Goal: Transaction & Acquisition: Purchase product/service

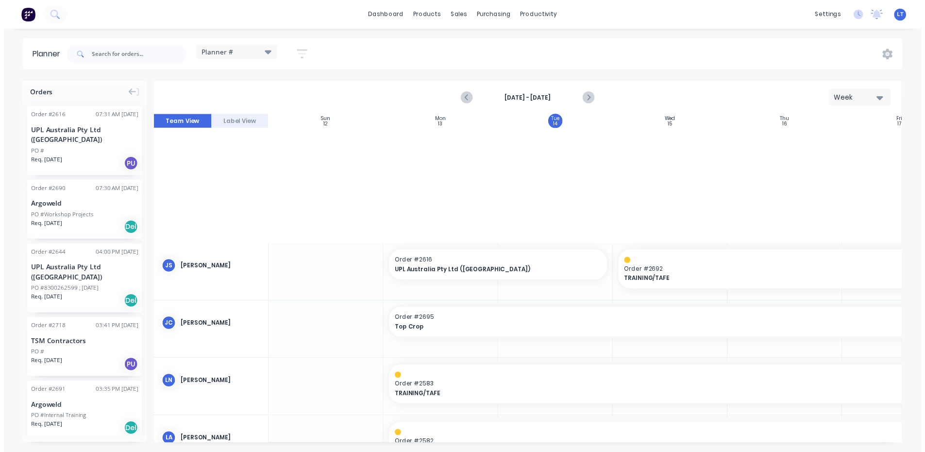
scroll to position [333, 81]
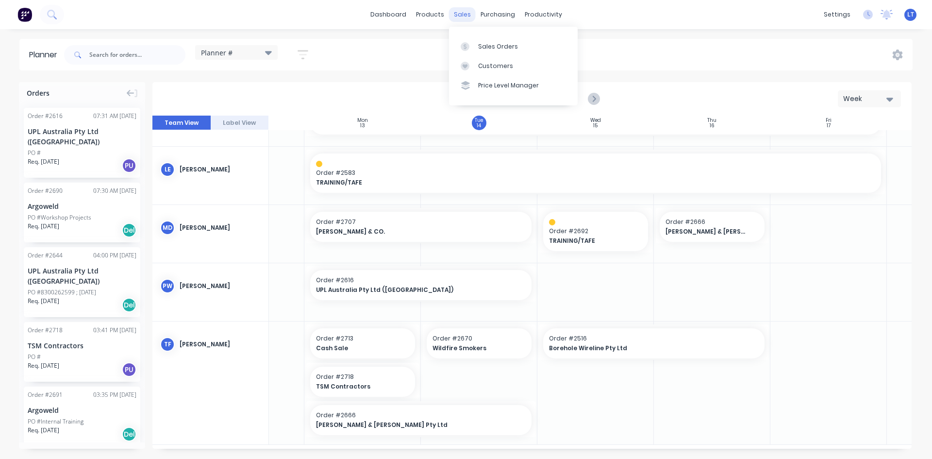
click at [465, 17] on div "sales" at bounding box center [462, 14] width 27 height 15
click at [493, 41] on link "Sales Orders" at bounding box center [513, 45] width 129 height 19
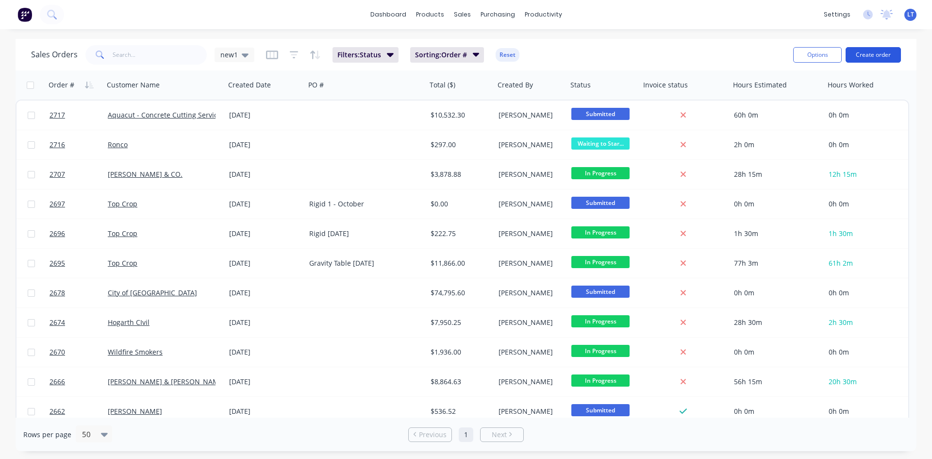
click at [868, 55] on button "Create order" at bounding box center [873, 55] width 55 height 16
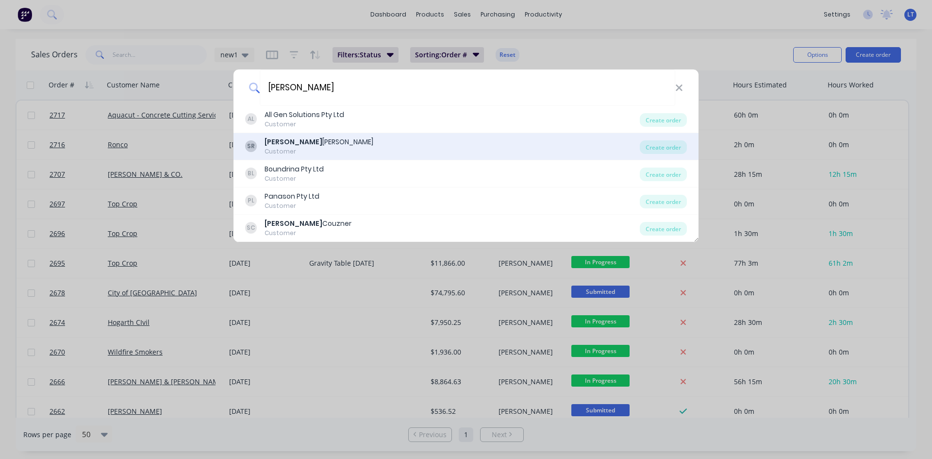
type input "[PERSON_NAME]"
click at [307, 151] on div "Customer" at bounding box center [319, 151] width 109 height 9
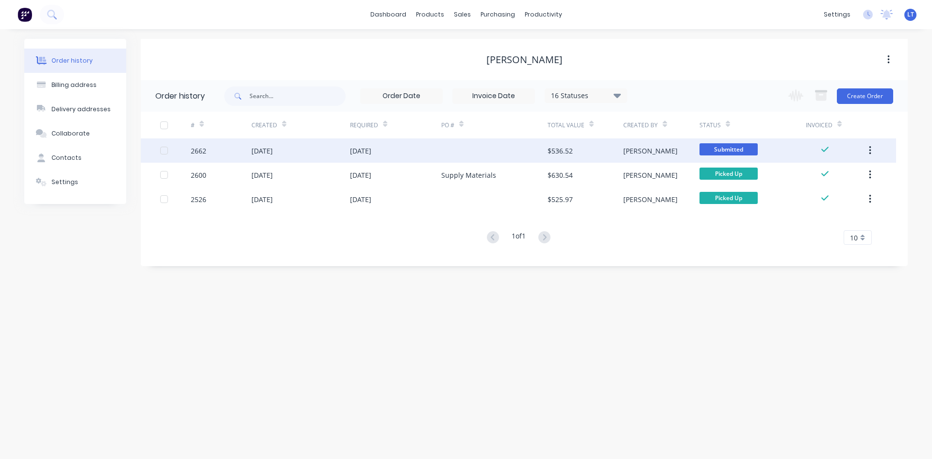
click at [496, 156] on div at bounding box center [494, 150] width 106 height 24
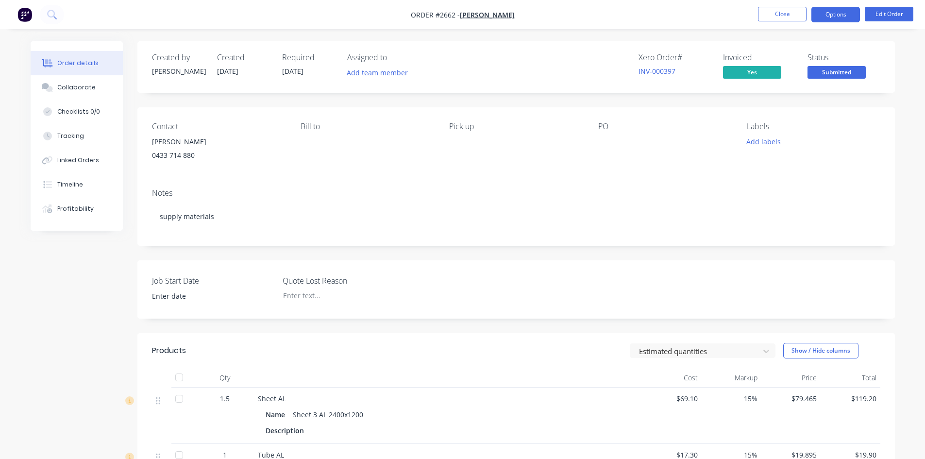
click at [839, 13] on button "Options" at bounding box center [835, 15] width 49 height 16
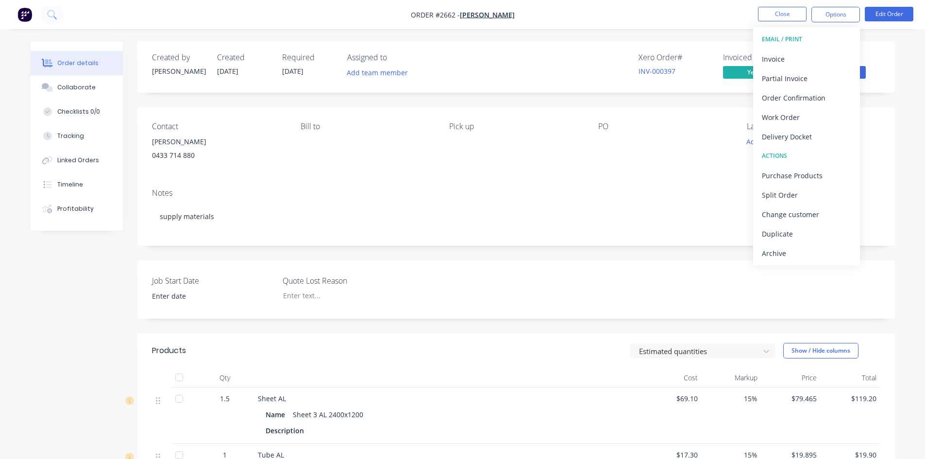
click at [690, 18] on nav "Order #2662 - [PERSON_NAME] Close Options EMAIL / PRINT Invoice Partial Invoice…" at bounding box center [462, 14] width 925 height 29
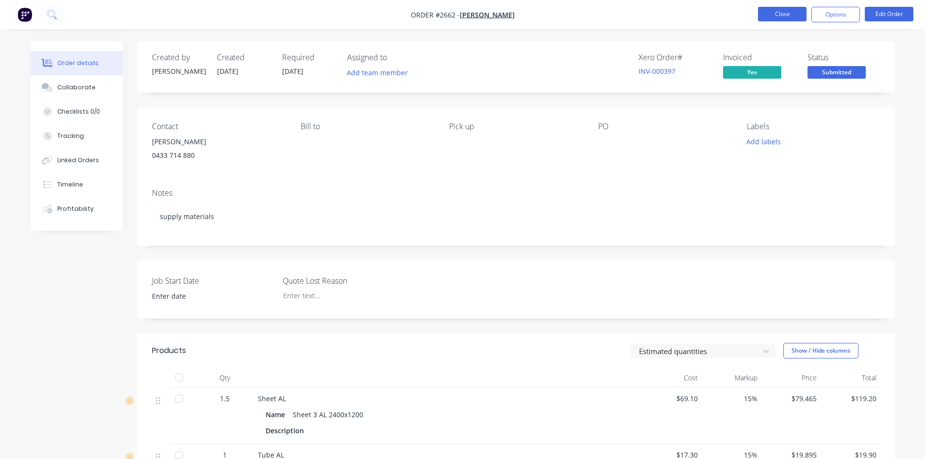
click at [794, 13] on button "Close" at bounding box center [782, 14] width 49 height 15
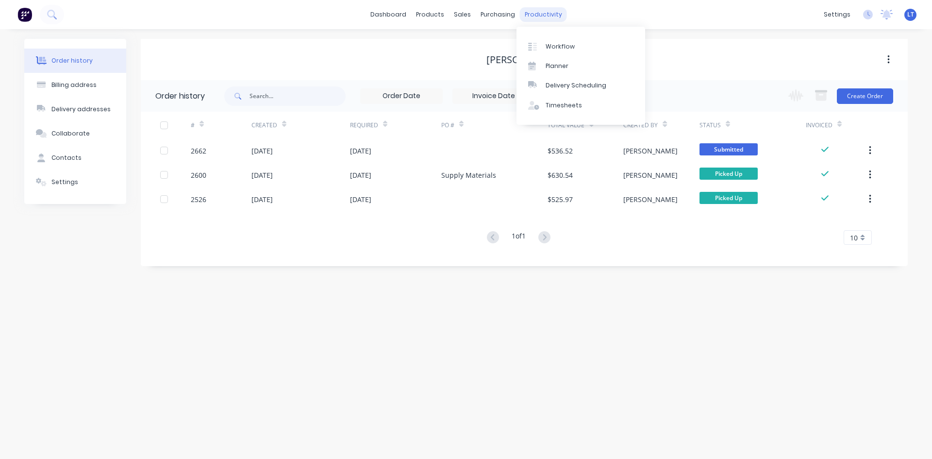
click at [539, 15] on div "productivity" at bounding box center [543, 14] width 47 height 15
click at [570, 51] on div "Workflow" at bounding box center [560, 46] width 29 height 9
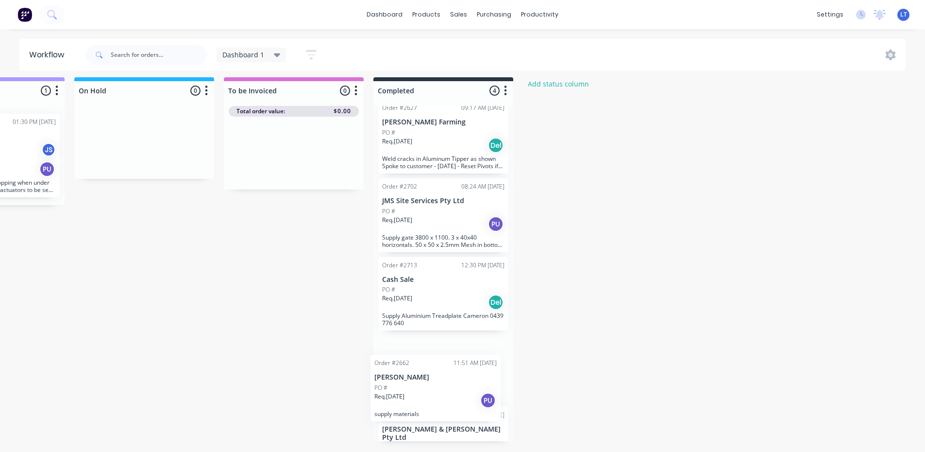
scroll to position [59, 0]
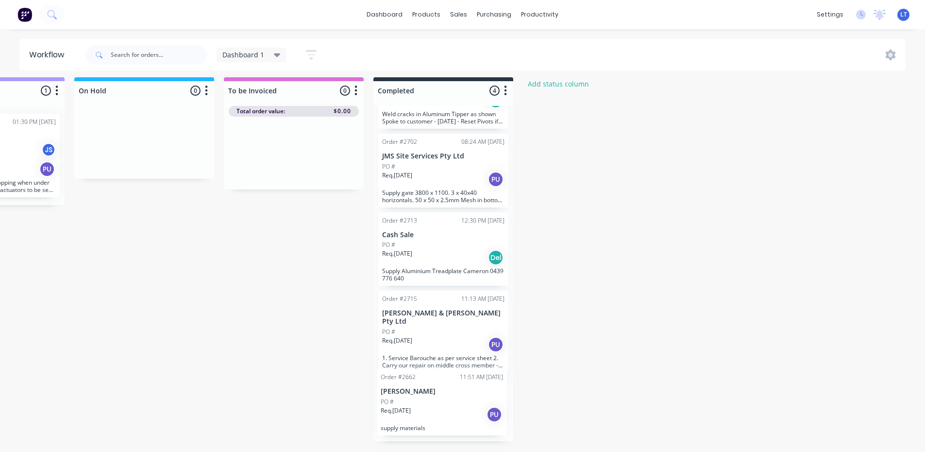
drag, startPoint x: 91, startPoint y: 144, endPoint x: 449, endPoint y: 396, distance: 438.0
click at [449, 396] on div "Submitted 4 Status colour #4169E1 hex #4169E1 Save Cancel Summaries Total order…" at bounding box center [108, 264] width 1620 height 374
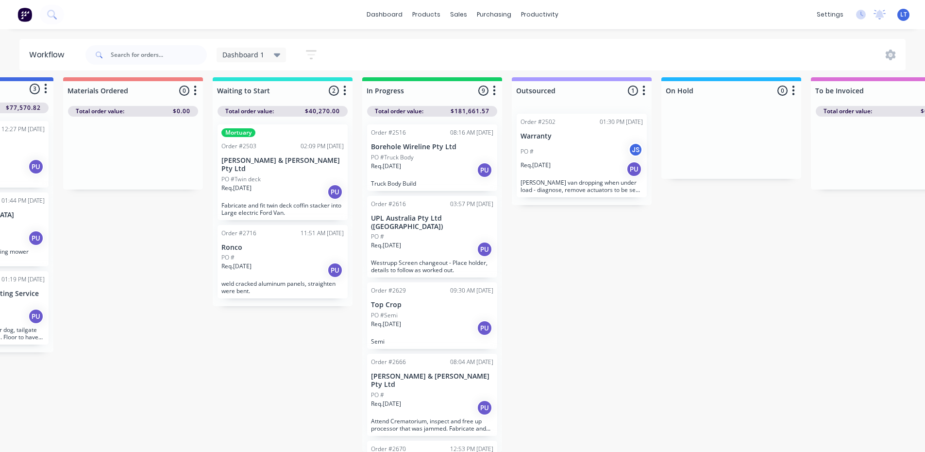
scroll to position [13, 0]
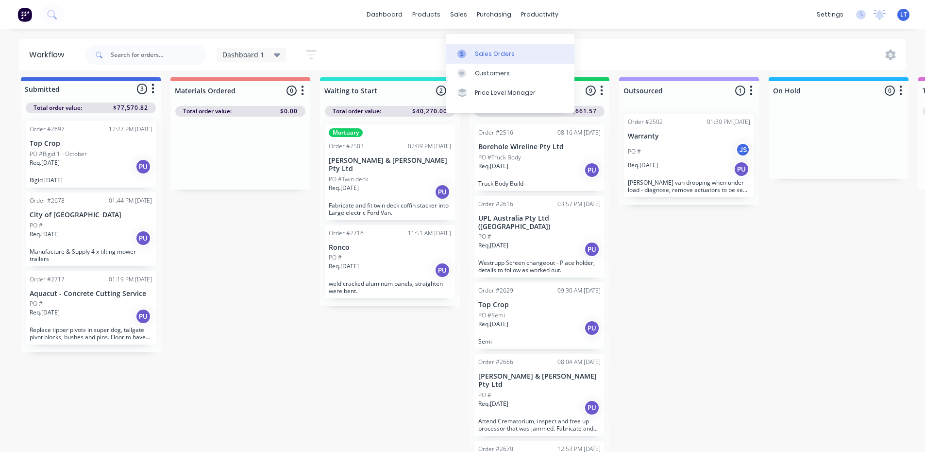
click at [472, 44] on link "Sales Orders" at bounding box center [510, 53] width 129 height 19
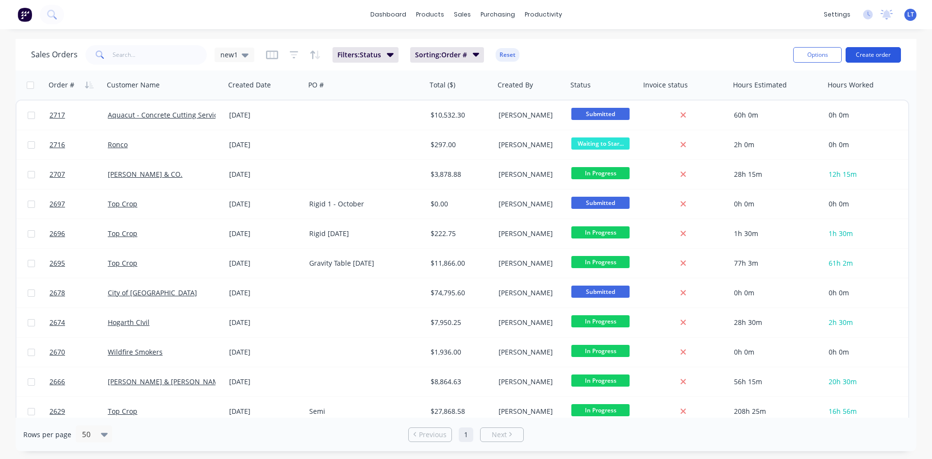
click at [871, 50] on button "Create order" at bounding box center [873, 55] width 55 height 16
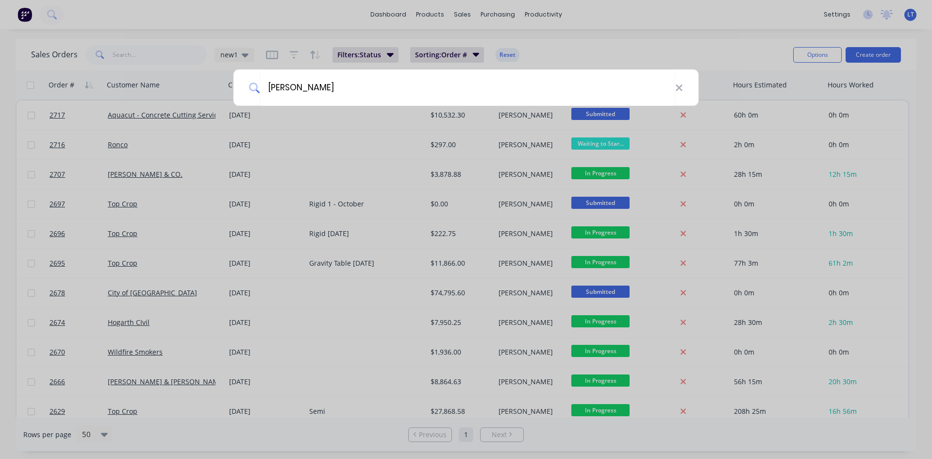
type input "[PERSON_NAME]"
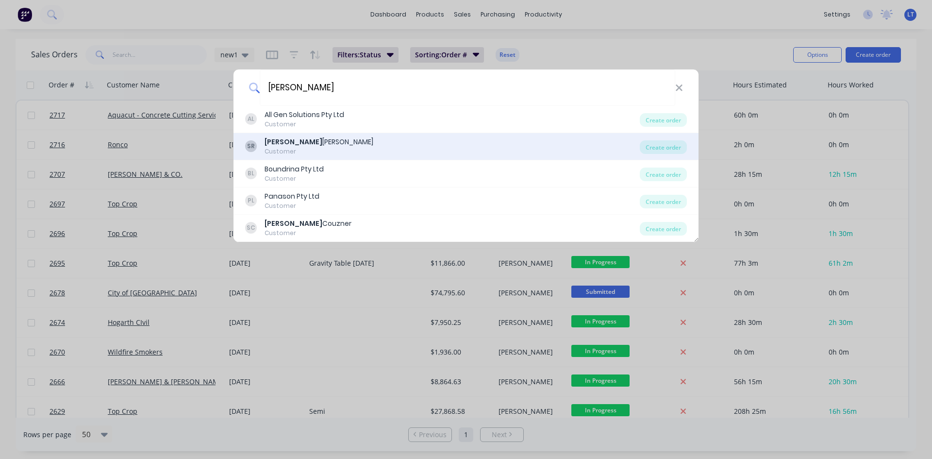
click at [308, 146] on div "[PERSON_NAME]" at bounding box center [319, 142] width 109 height 10
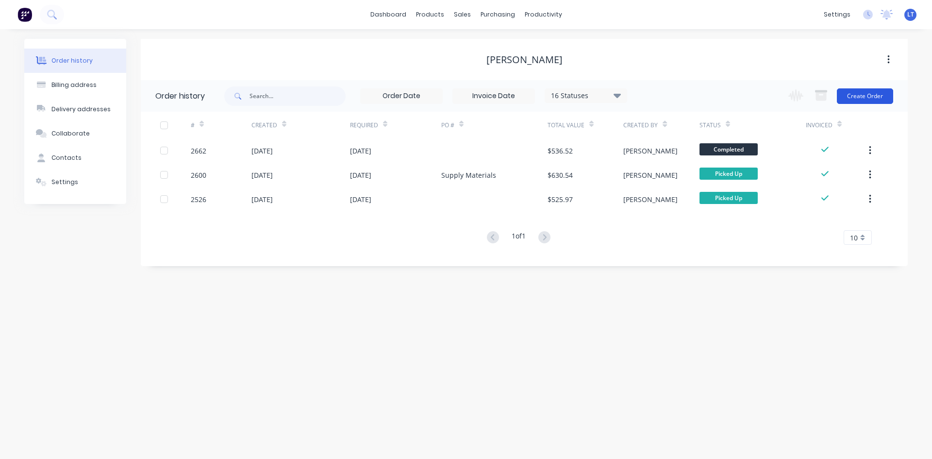
click at [868, 96] on button "Create Order" at bounding box center [865, 96] width 56 height 16
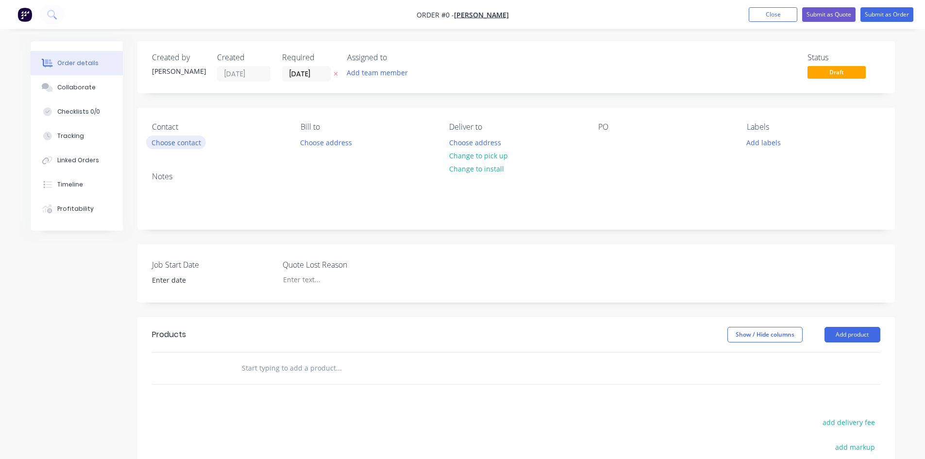
click at [181, 140] on button "Choose contact" at bounding box center [176, 141] width 60 height 13
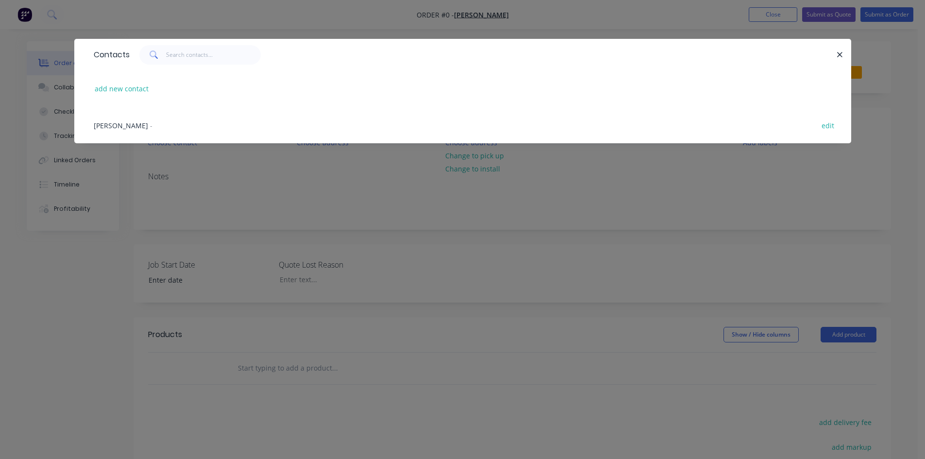
click at [120, 125] on span "[PERSON_NAME]" at bounding box center [121, 125] width 54 height 9
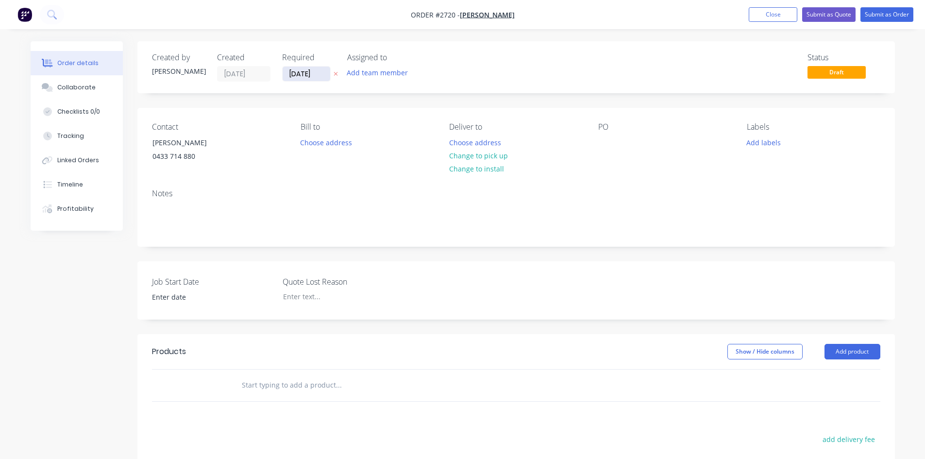
click at [329, 76] on input "[DATE]" at bounding box center [307, 74] width 48 height 15
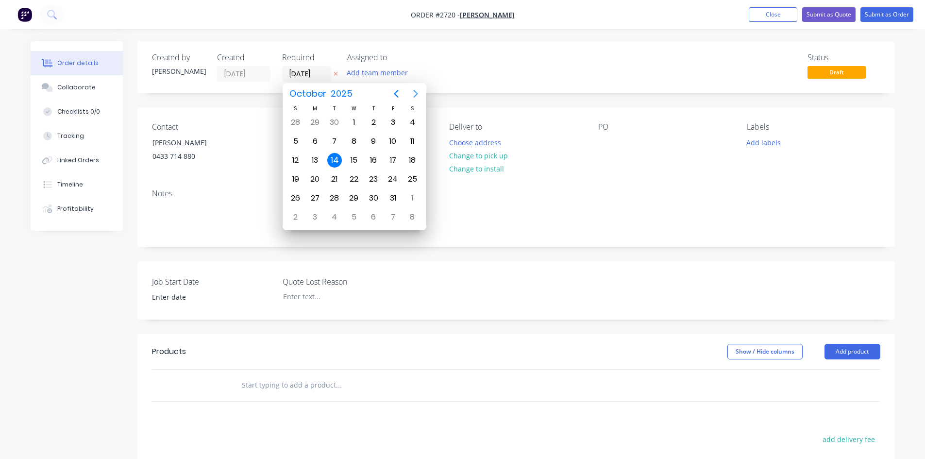
click at [416, 91] on icon "Next page" at bounding box center [416, 94] width 12 height 12
click at [291, 221] on div "30" at bounding box center [295, 217] width 15 height 15
type input "[DATE]"
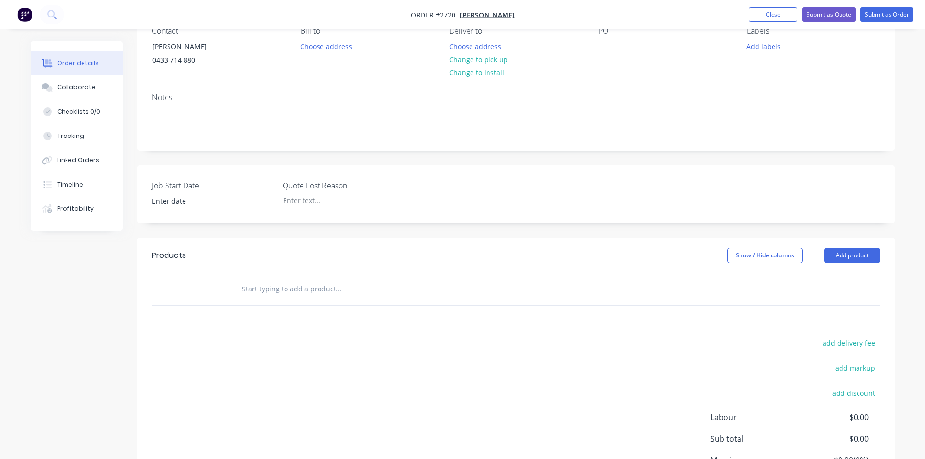
scroll to position [97, 0]
click at [279, 284] on input "text" at bounding box center [338, 287] width 194 height 19
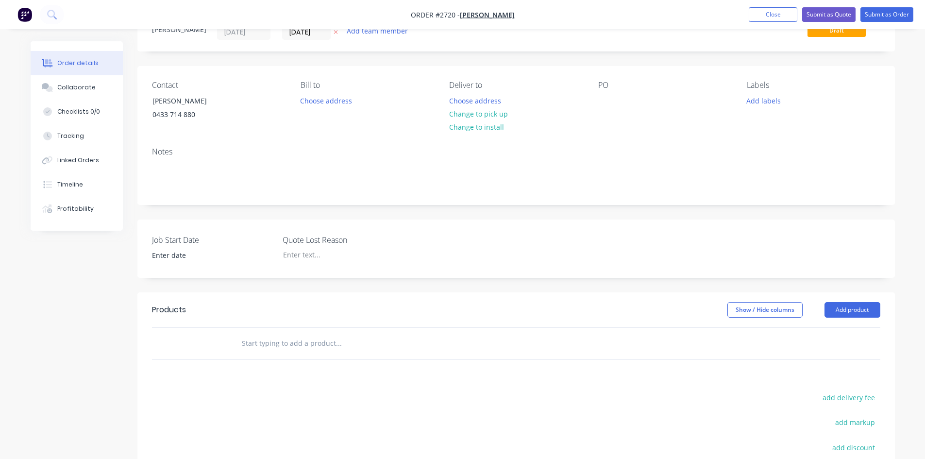
scroll to position [49, 0]
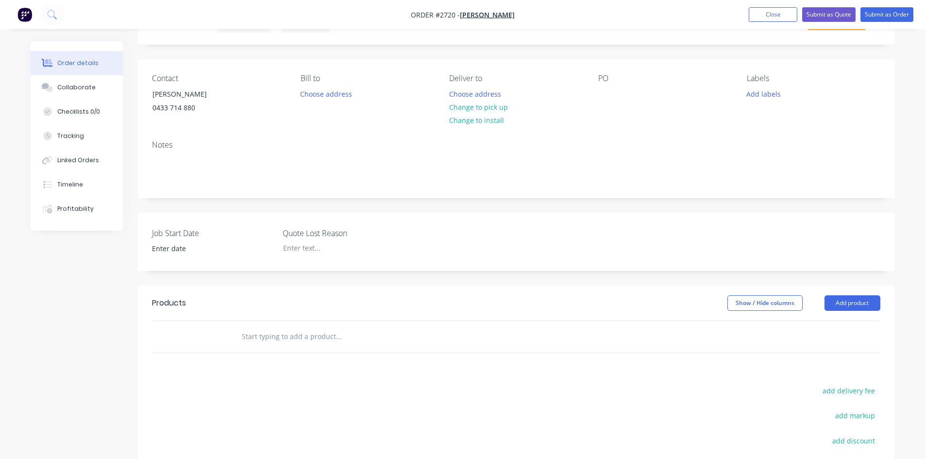
click at [314, 336] on input "text" at bounding box center [338, 336] width 194 height 19
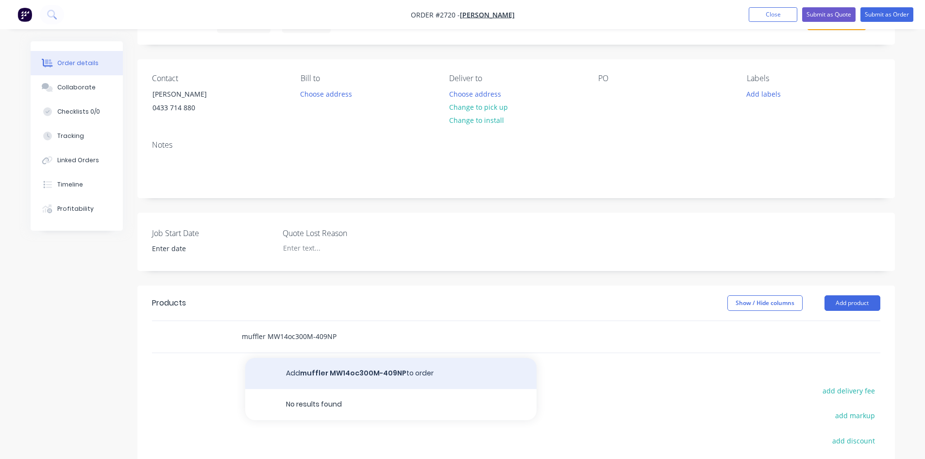
type input "muffler MW14oc300M-409NP"
click at [353, 373] on button "Add muffler MW14oc300M-409NP to order" at bounding box center [390, 373] width 291 height 31
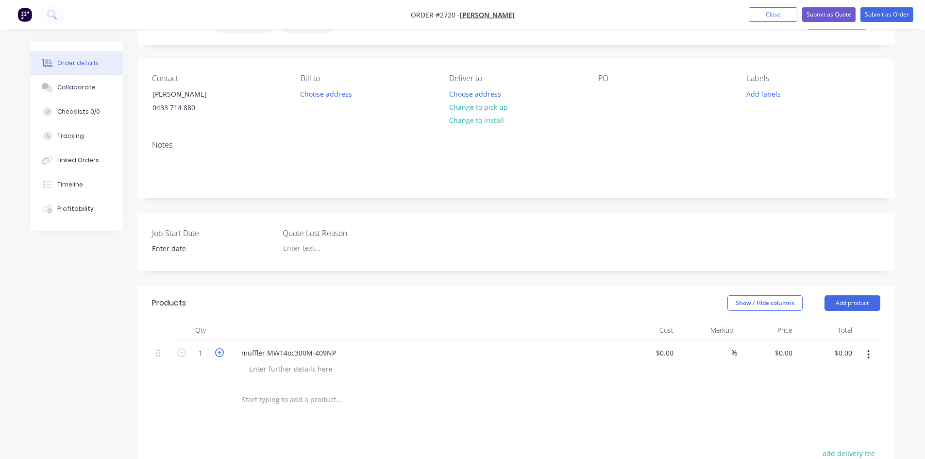
click at [221, 354] on icon "button" at bounding box center [219, 352] width 9 height 9
type input "2"
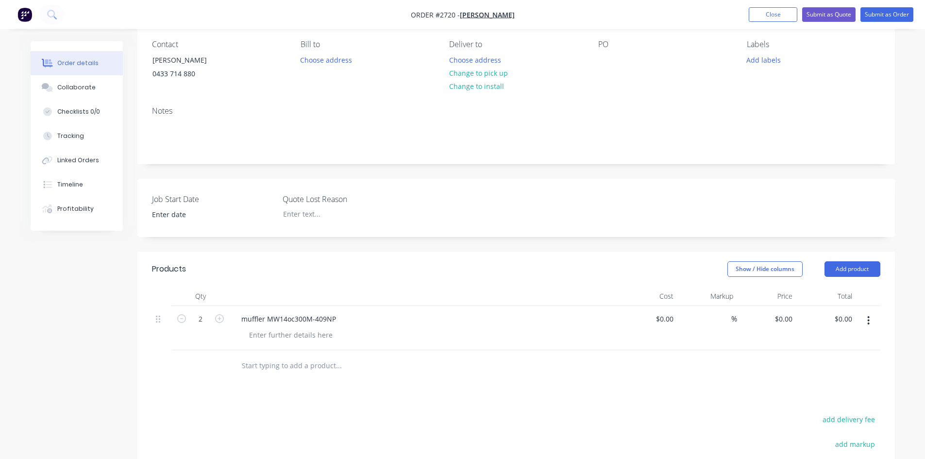
scroll to position [97, 0]
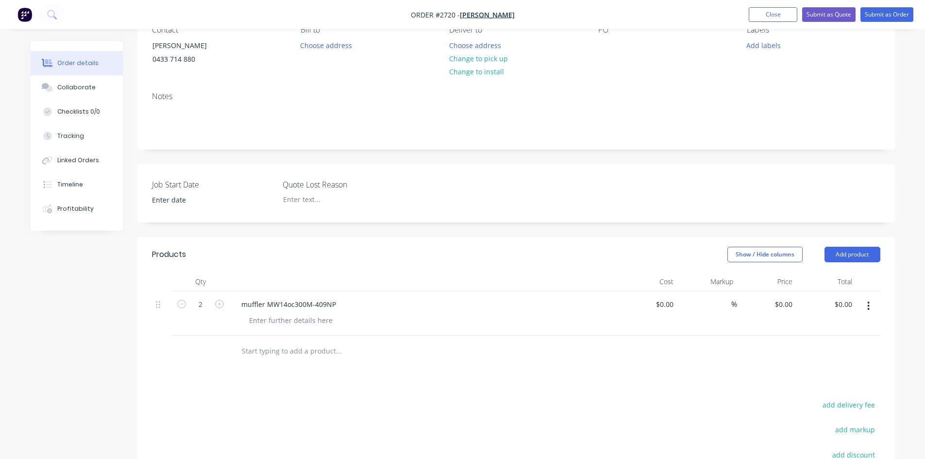
click at [282, 354] on input "text" at bounding box center [338, 350] width 194 height 19
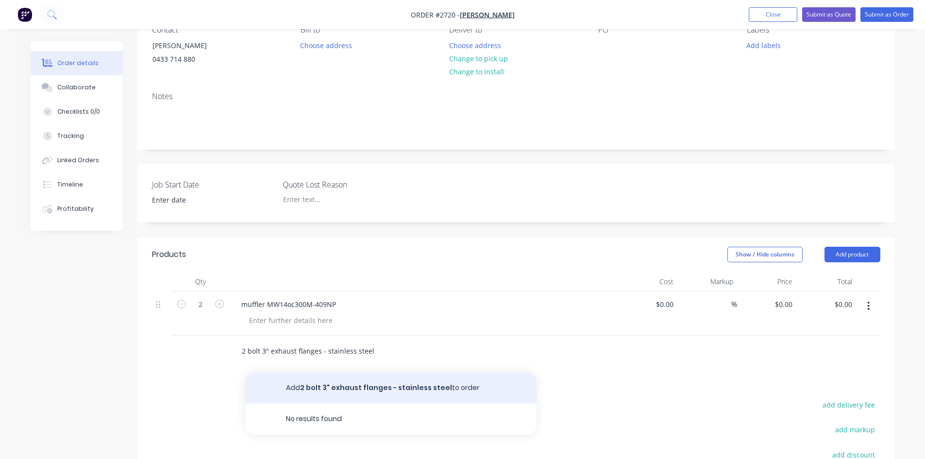
type input "2 bolt 3" exhaust flanges - stainless steel"
click at [393, 386] on button "Add 2 bolt 3" exhaust flanges - stainless steel to order" at bounding box center [390, 387] width 291 height 31
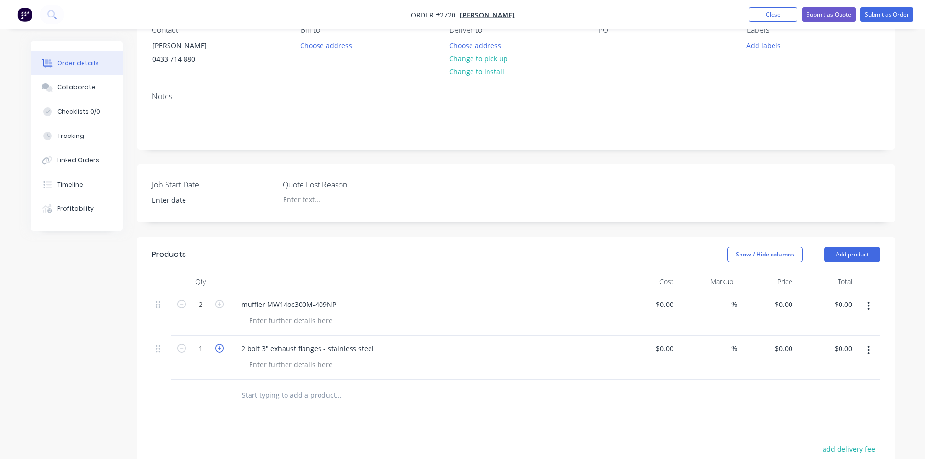
click at [220, 348] on icon "button" at bounding box center [219, 348] width 9 height 9
type input "2"
click at [588, 430] on div "Products Show / Hide columns Add product Qty Cost Markup Price Total 2 muffler …" at bounding box center [516, 440] width 758 height 407
click at [877, 16] on button "Submit as Order" at bounding box center [887, 14] width 53 height 15
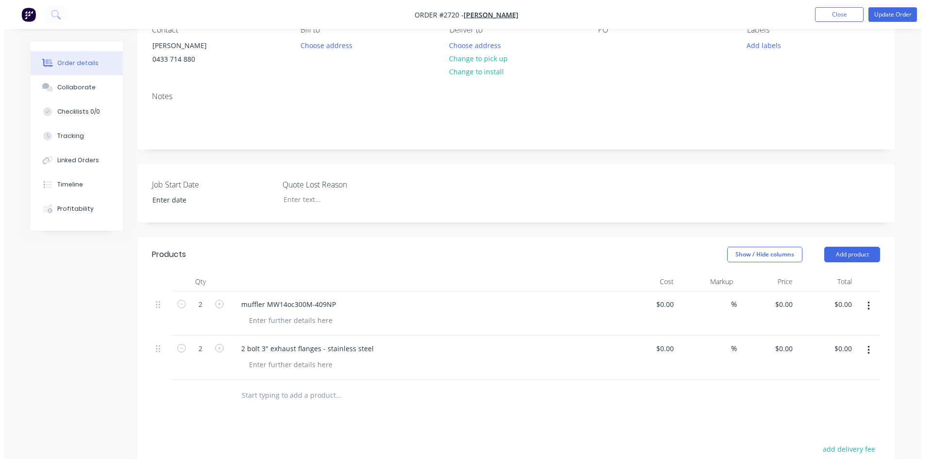
scroll to position [0, 0]
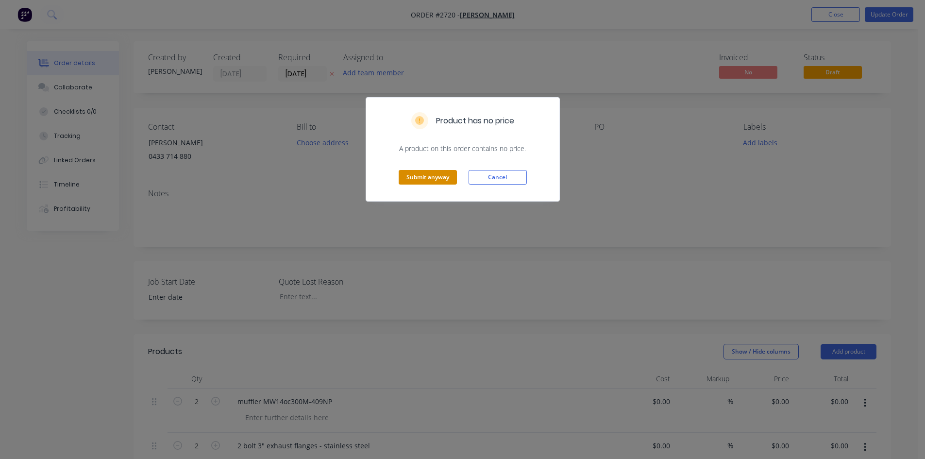
click at [423, 173] on button "Submit anyway" at bounding box center [428, 177] width 58 height 15
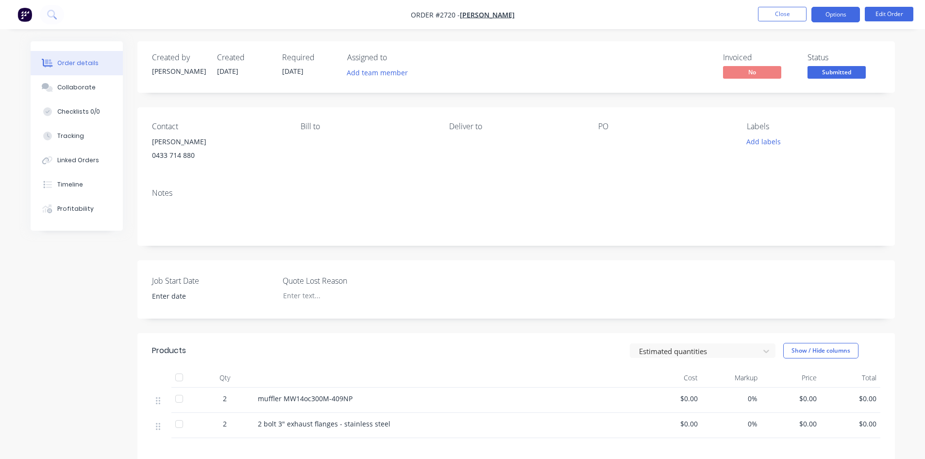
click at [828, 11] on button "Options" at bounding box center [835, 15] width 49 height 16
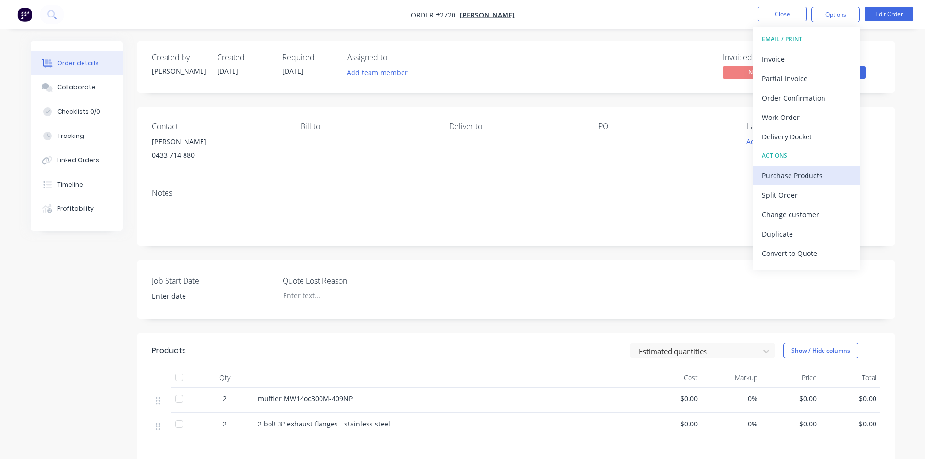
click at [796, 179] on div "Purchase Products" at bounding box center [806, 176] width 89 height 14
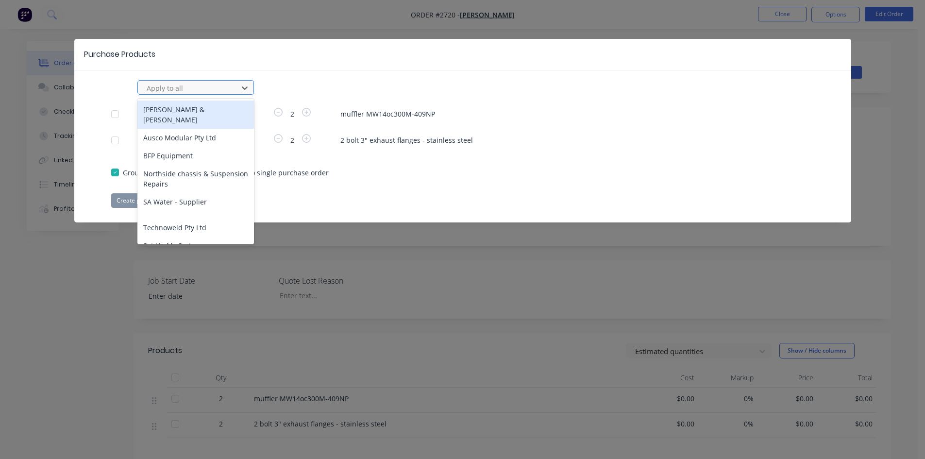
click at [186, 93] on div at bounding box center [189, 88] width 87 height 12
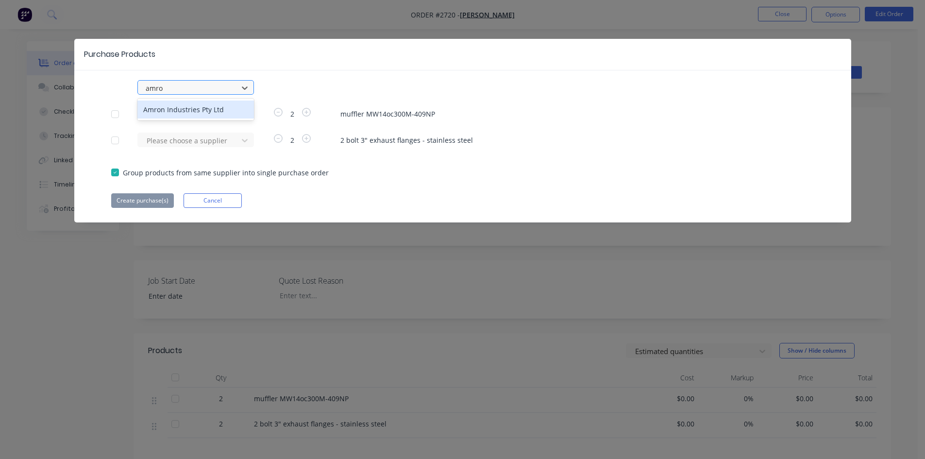
type input "amron"
click at [196, 106] on div "Amron Industries Pty Ltd" at bounding box center [195, 110] width 117 height 18
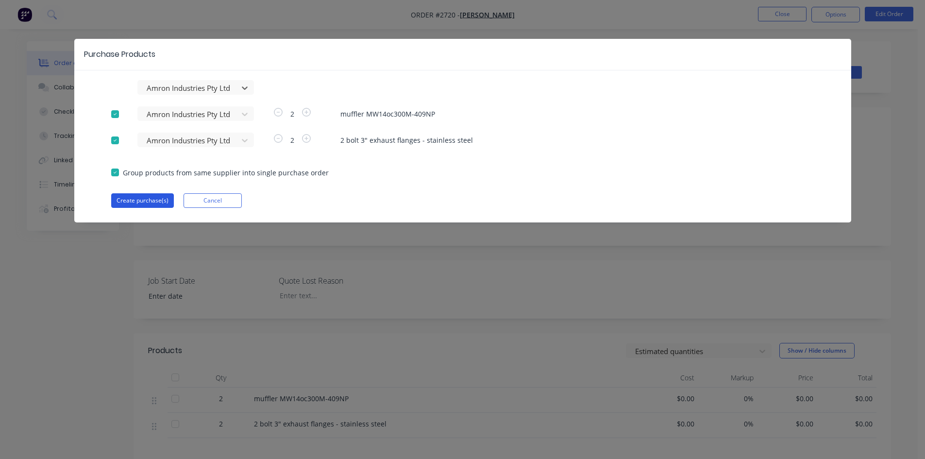
click at [146, 200] on button "Create purchase(s)" at bounding box center [142, 200] width 63 height 15
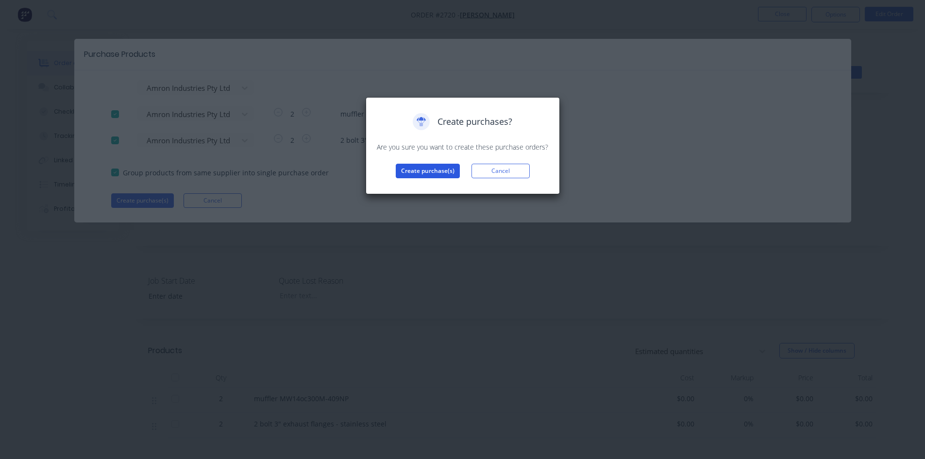
click at [444, 173] on button "Create purchase(s)" at bounding box center [428, 171] width 64 height 15
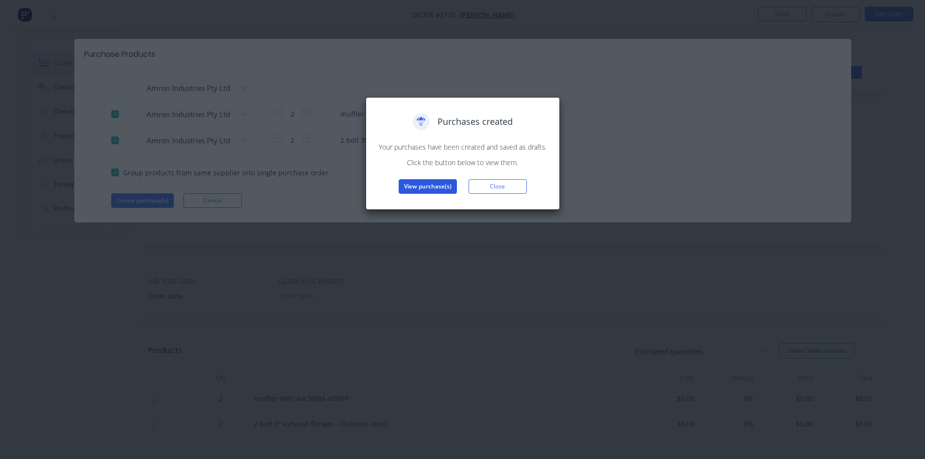
click at [437, 187] on button "View purchase(s)" at bounding box center [428, 186] width 58 height 15
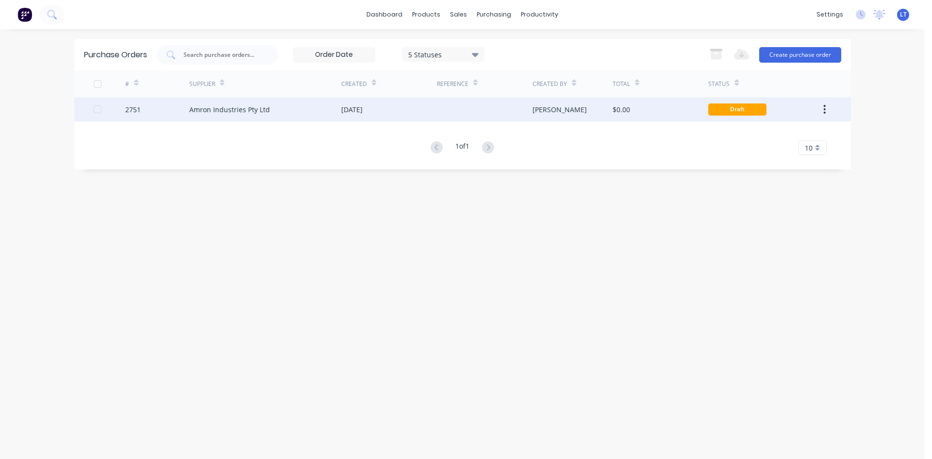
click at [392, 104] on div "[DATE]" at bounding box center [389, 109] width 96 height 24
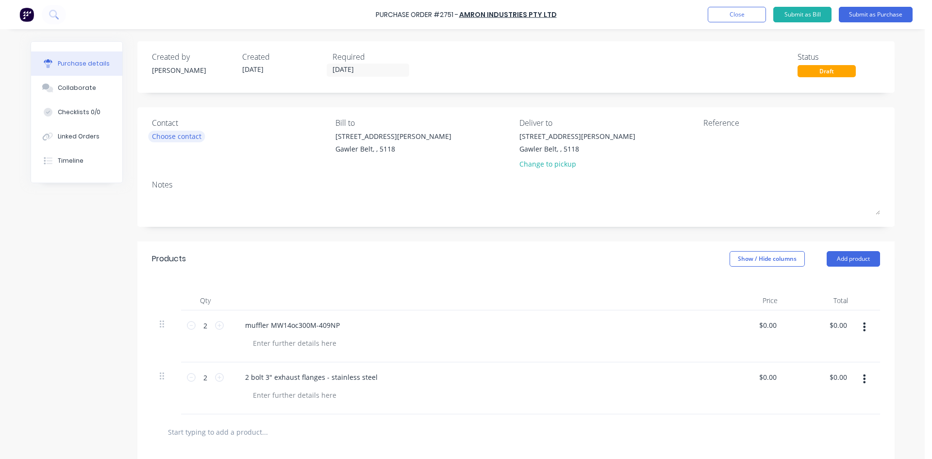
click at [166, 137] on div "Choose contact" at bounding box center [177, 136] width 50 height 10
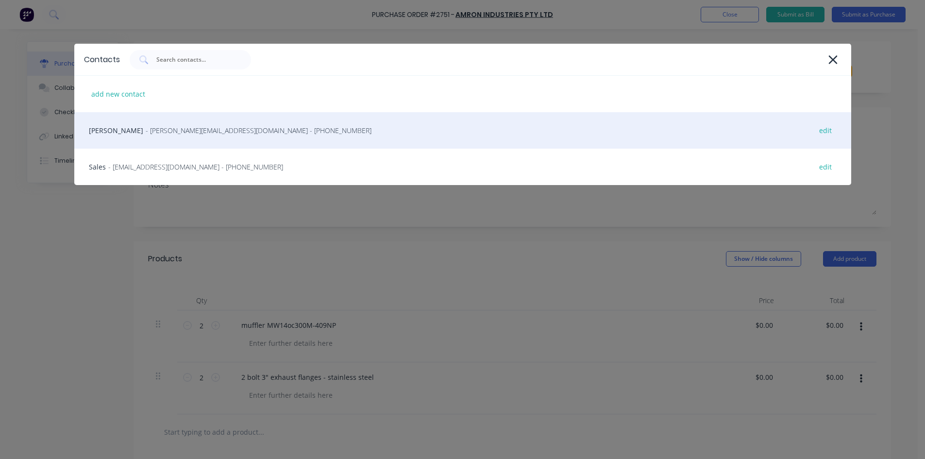
click at [162, 131] on span "- [PERSON_NAME][EMAIL_ADDRESS][DOMAIN_NAME] - [PHONE_NUMBER]" at bounding box center [259, 130] width 226 height 10
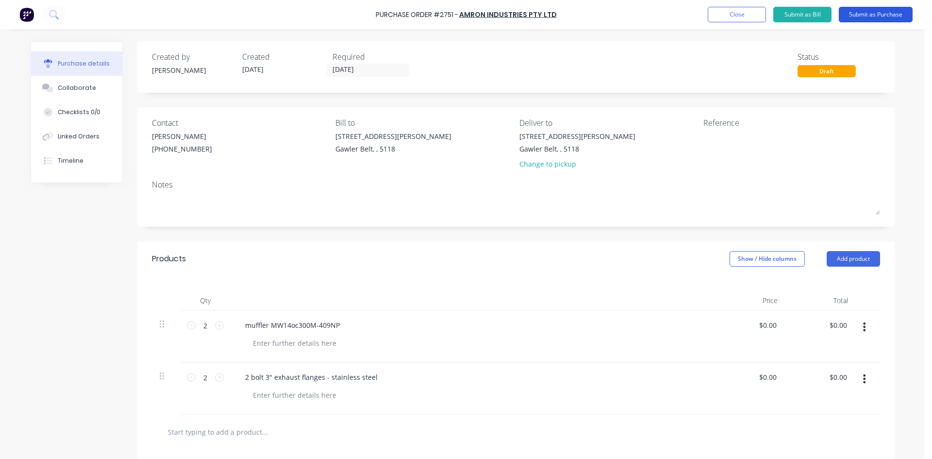
click at [894, 15] on button "Submit as Purchase" at bounding box center [876, 15] width 74 height 16
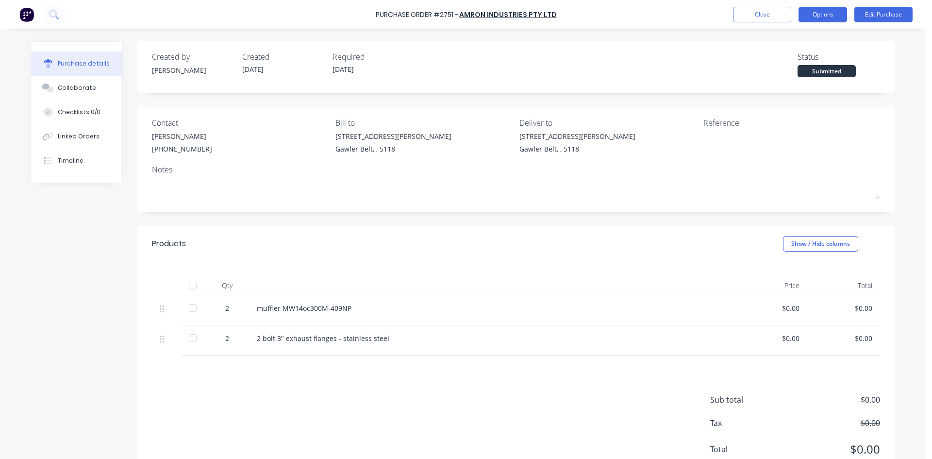
click at [815, 11] on button "Options" at bounding box center [823, 15] width 49 height 16
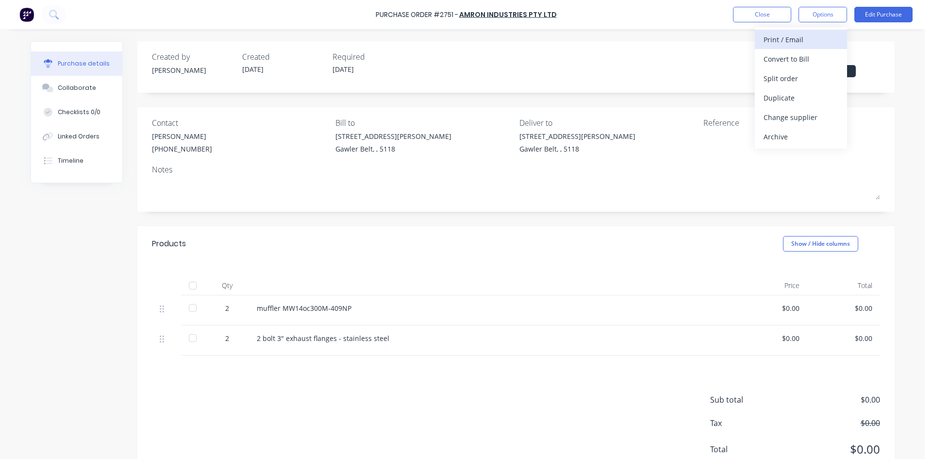
click at [800, 43] on div "Print / Email" at bounding box center [801, 40] width 75 height 14
click at [782, 52] on div "With pricing" at bounding box center [801, 59] width 75 height 14
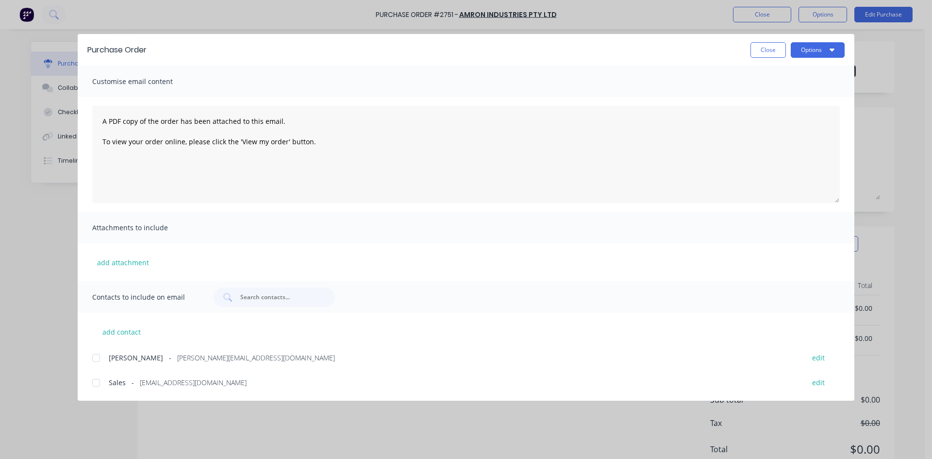
click at [97, 358] on div at bounding box center [95, 357] width 19 height 19
click at [825, 51] on button "Options" at bounding box center [818, 50] width 54 height 16
click at [774, 108] on div "Email" at bounding box center [798, 113] width 75 height 14
click at [773, 52] on button "Close" at bounding box center [768, 50] width 35 height 16
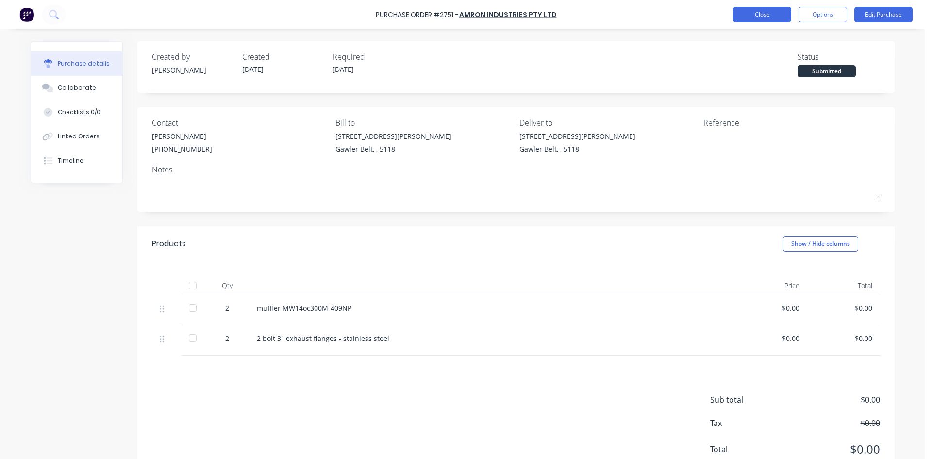
click at [757, 11] on button "Close" at bounding box center [762, 15] width 58 height 16
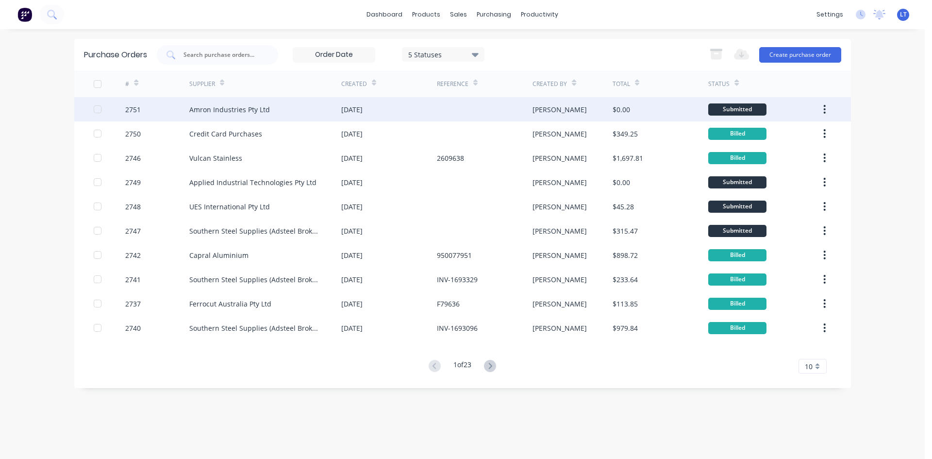
click at [328, 109] on div "Amron Industries Pty Ltd" at bounding box center [265, 109] width 152 height 24
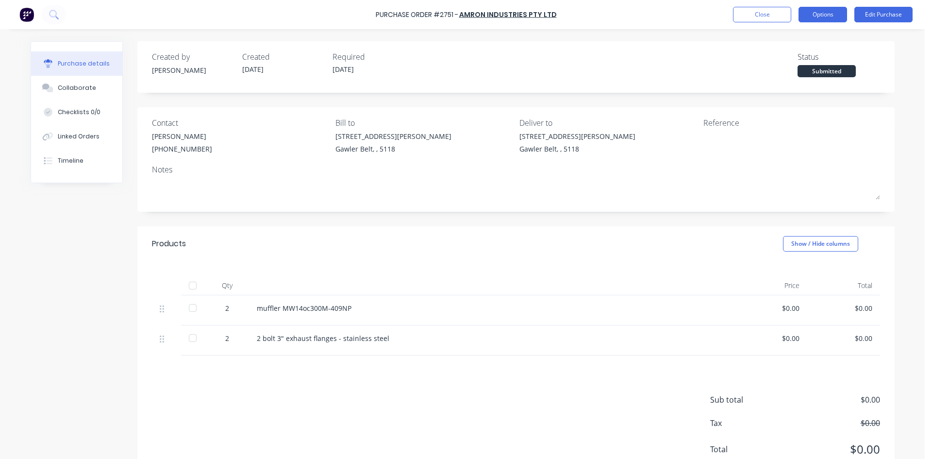
click at [824, 18] on button "Options" at bounding box center [823, 15] width 49 height 16
click at [823, 18] on button "Options" at bounding box center [823, 15] width 49 height 16
click at [99, 133] on button "Linked Orders" at bounding box center [76, 136] width 91 height 24
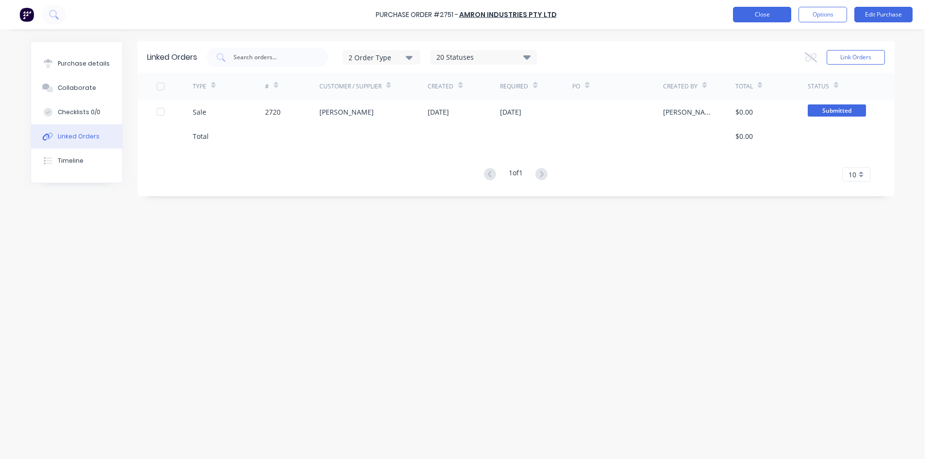
click at [762, 11] on button "Close" at bounding box center [762, 15] width 58 height 16
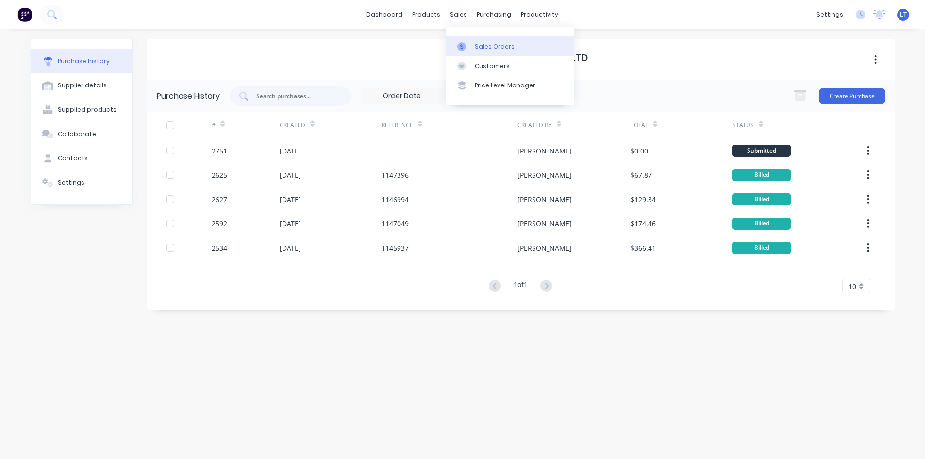
click at [478, 44] on div "Sales Orders" at bounding box center [495, 46] width 40 height 9
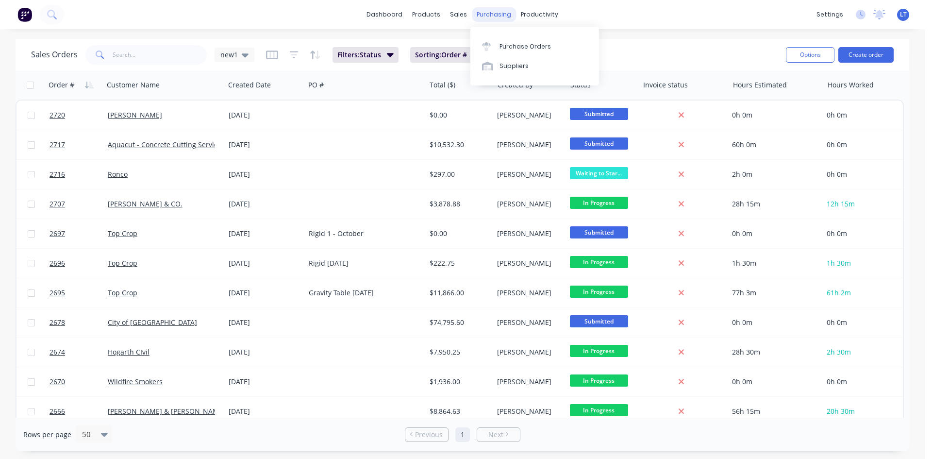
click at [499, 15] on div "purchasing" at bounding box center [494, 14] width 44 height 15
click at [520, 43] on div "Purchase Orders" at bounding box center [525, 46] width 51 height 9
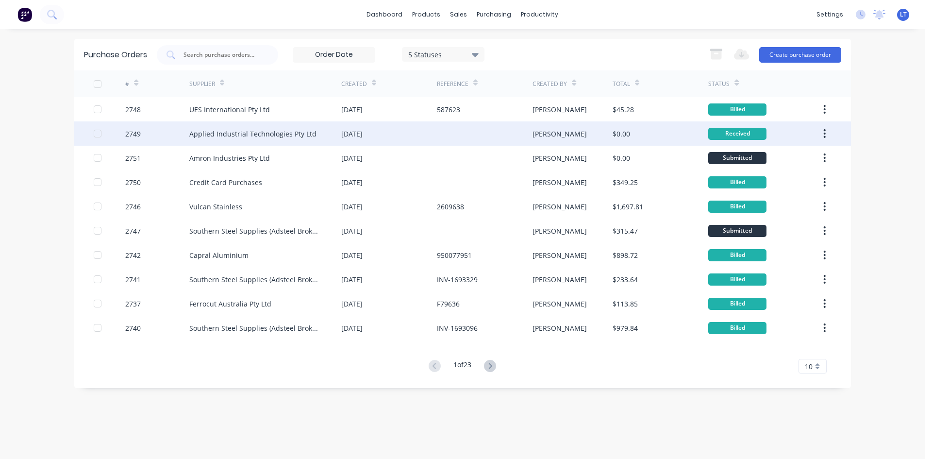
click at [388, 134] on div "[DATE]" at bounding box center [389, 133] width 96 height 24
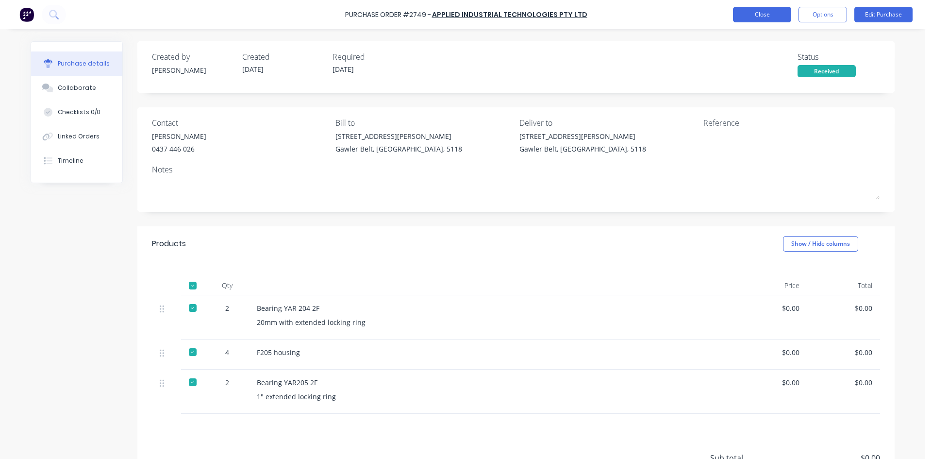
click at [760, 17] on button "Close" at bounding box center [762, 15] width 58 height 16
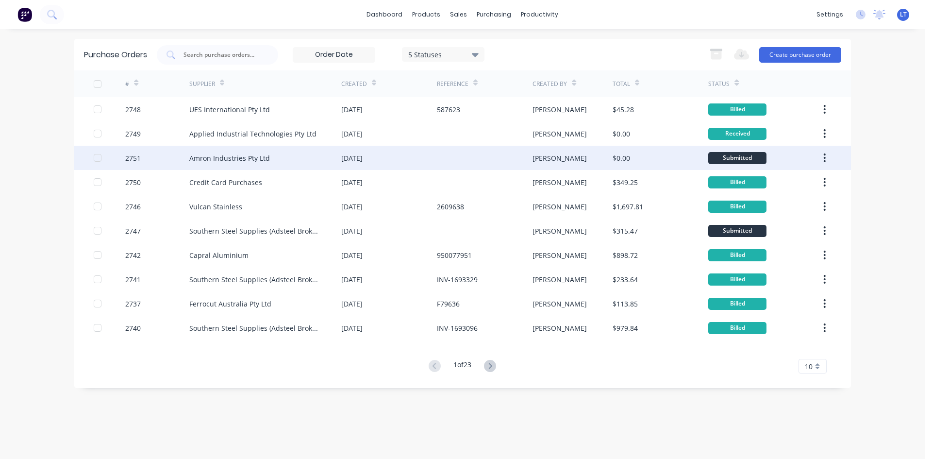
click at [268, 160] on div "Amron Industries Pty Ltd" at bounding box center [229, 158] width 81 height 10
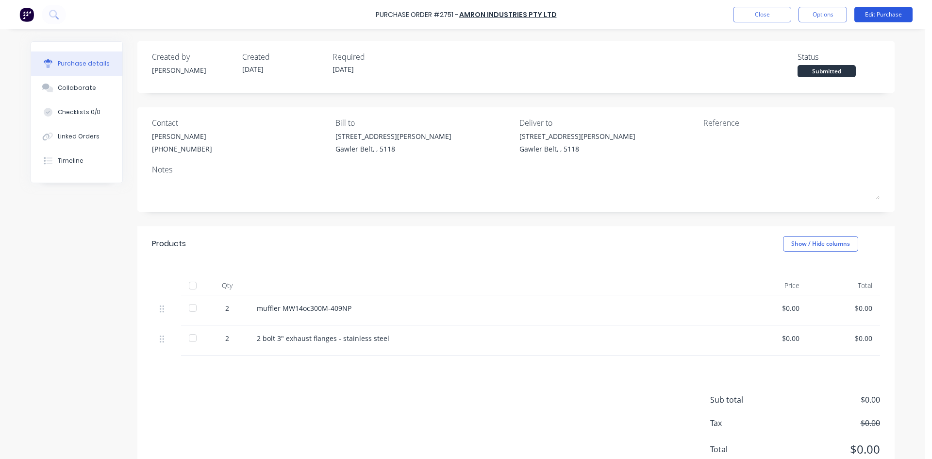
click at [875, 15] on button "Edit Purchase" at bounding box center [884, 15] width 58 height 16
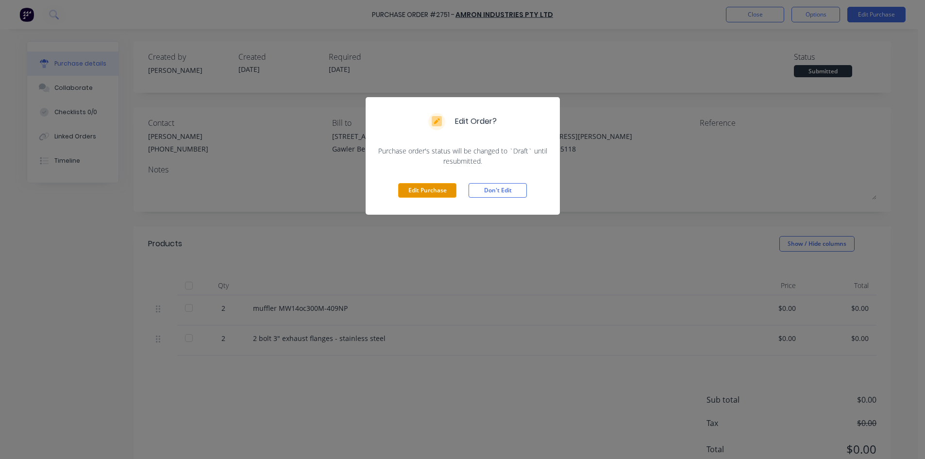
click at [433, 193] on button "Edit Purchase" at bounding box center [427, 190] width 58 height 15
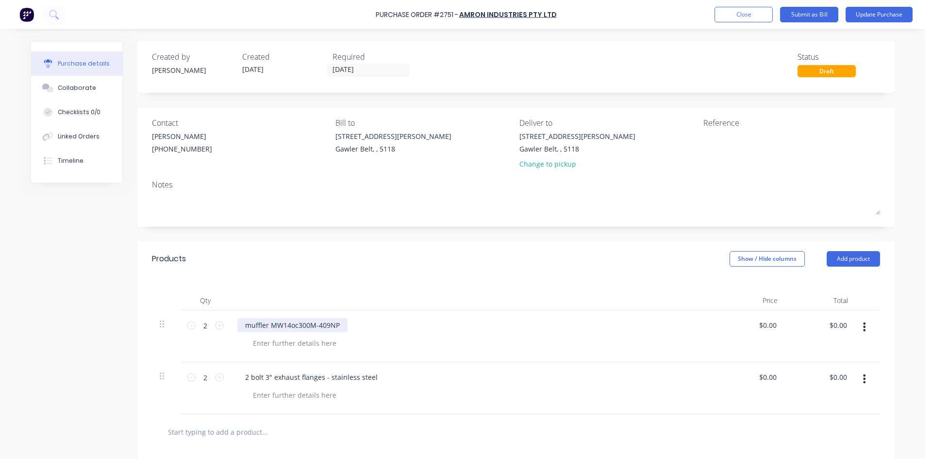
click at [293, 322] on div "muffler MW14oc300M-409NP" at bounding box center [292, 325] width 110 height 14
click at [888, 13] on button "Update Purchase" at bounding box center [879, 15] width 67 height 16
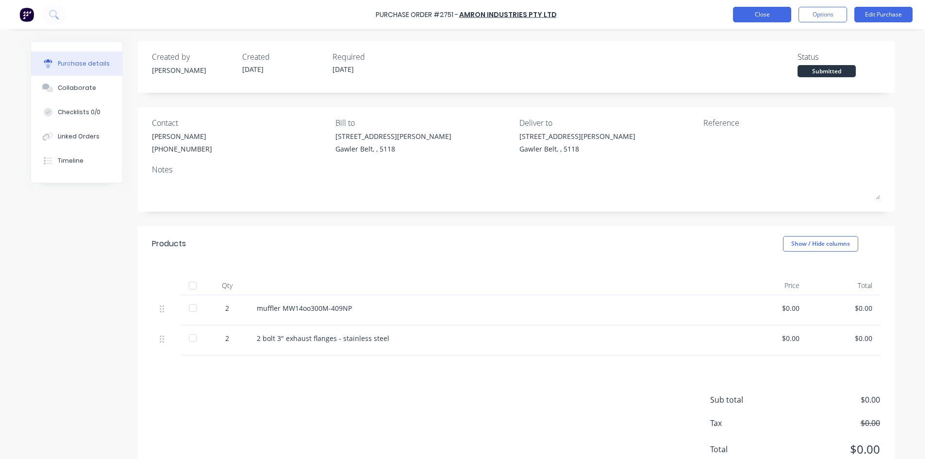
click at [760, 13] on button "Close" at bounding box center [762, 15] width 58 height 16
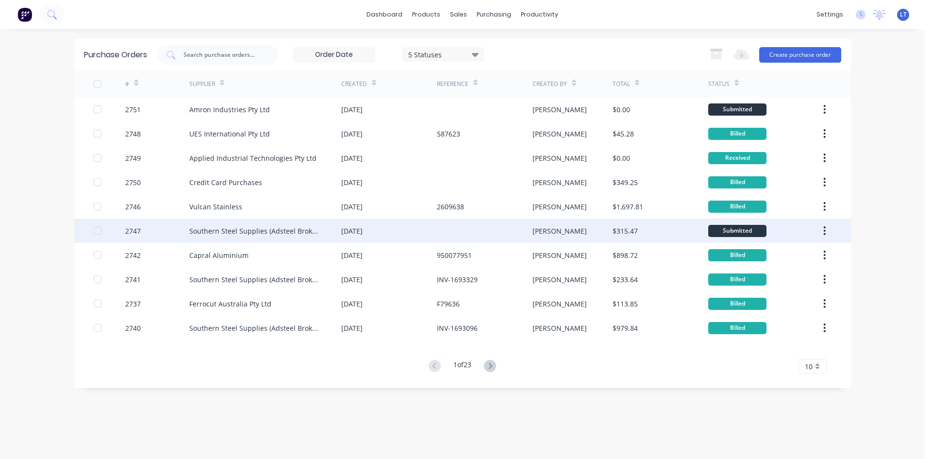
click at [474, 227] on div at bounding box center [485, 231] width 96 height 24
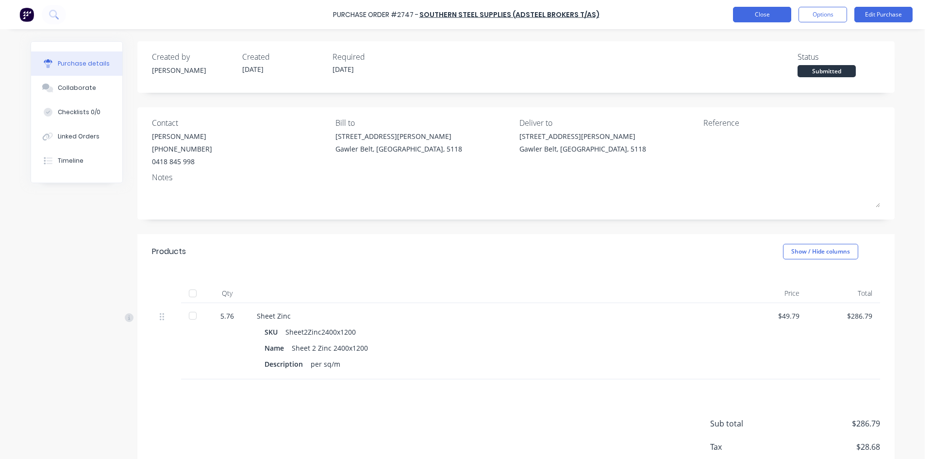
click at [764, 12] on button "Close" at bounding box center [762, 15] width 58 height 16
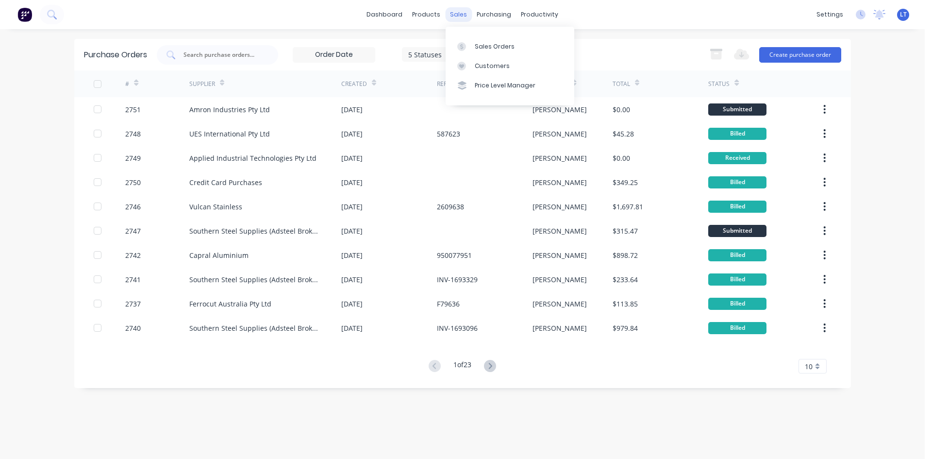
click at [458, 16] on div "sales" at bounding box center [458, 14] width 27 height 15
click at [500, 53] on link "Sales Orders" at bounding box center [510, 45] width 129 height 19
